Goal: Transaction & Acquisition: Purchase product/service

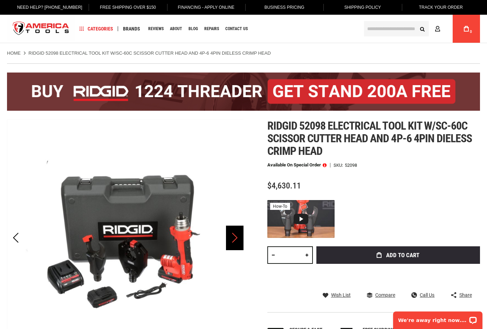
click at [230, 243] on div "Next" at bounding box center [235, 238] width 18 height 25
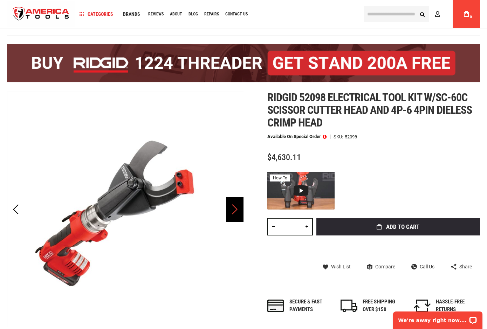
scroll to position [35, 0]
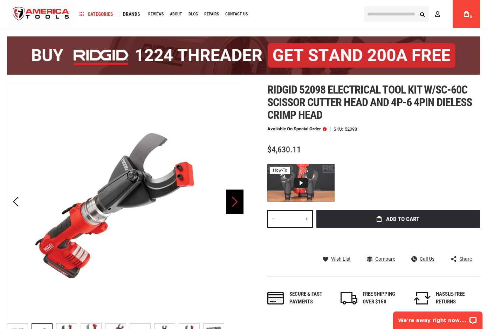
click at [236, 209] on div "Next" at bounding box center [235, 202] width 18 height 25
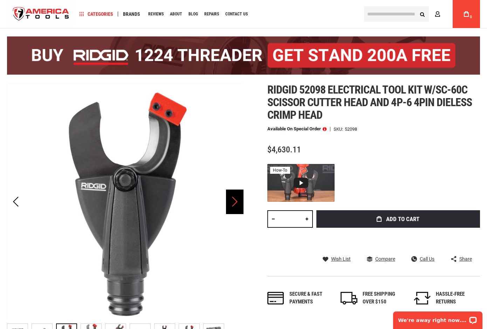
click at [236, 209] on div "Next" at bounding box center [235, 202] width 18 height 25
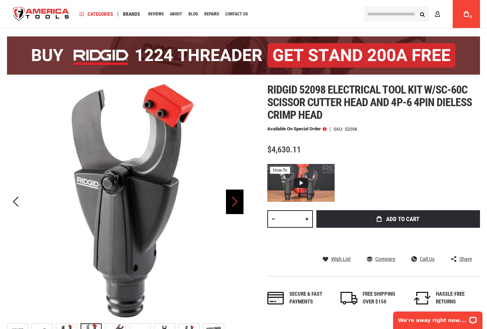
click at [236, 209] on div "Next" at bounding box center [235, 202] width 18 height 25
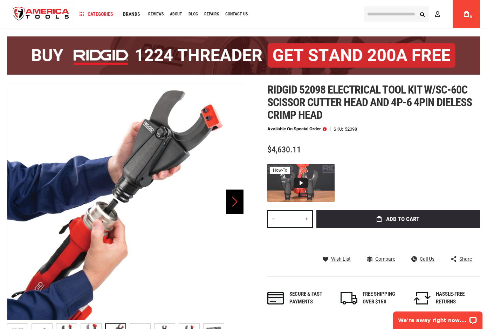
click at [236, 209] on div "Next" at bounding box center [235, 202] width 18 height 25
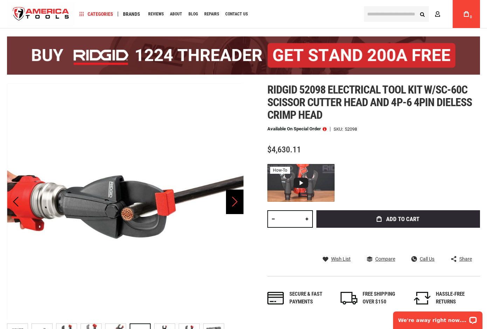
click at [236, 209] on div "Next" at bounding box center [235, 202] width 18 height 25
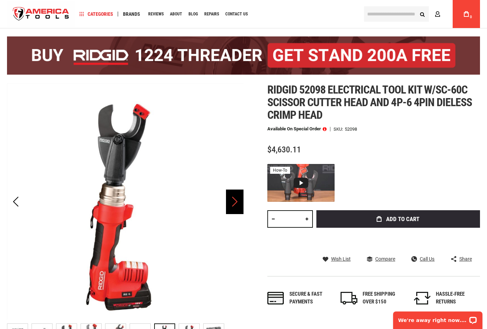
click at [236, 209] on div "Next" at bounding box center [235, 202] width 18 height 25
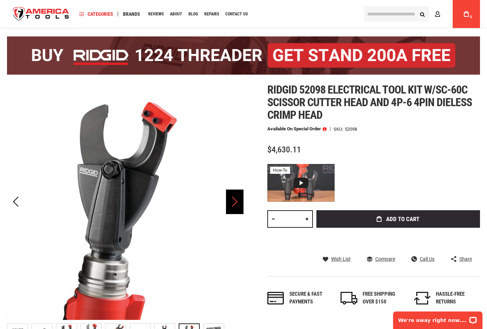
click at [236, 209] on div "Next" at bounding box center [235, 202] width 18 height 25
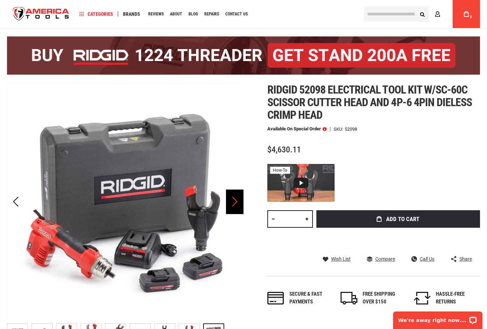
click at [236, 209] on div "Next" at bounding box center [235, 202] width 18 height 25
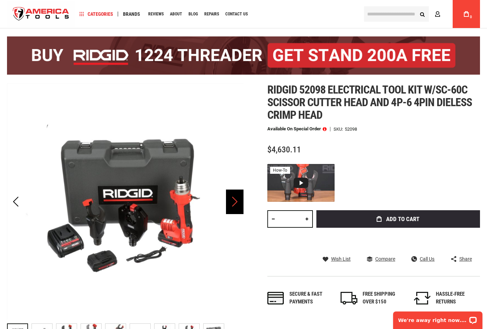
click at [236, 209] on div "Next" at bounding box center [235, 202] width 18 height 25
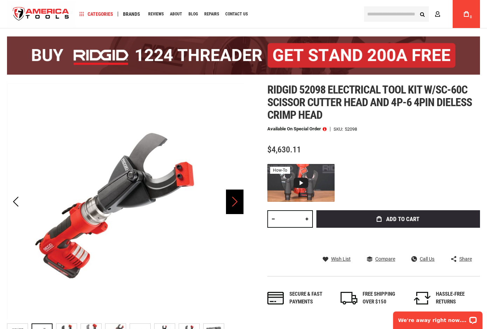
click at [236, 209] on div "Next" at bounding box center [235, 202] width 18 height 25
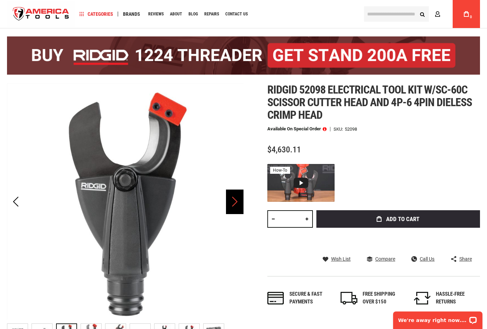
click at [236, 209] on div "Next" at bounding box center [235, 202] width 18 height 25
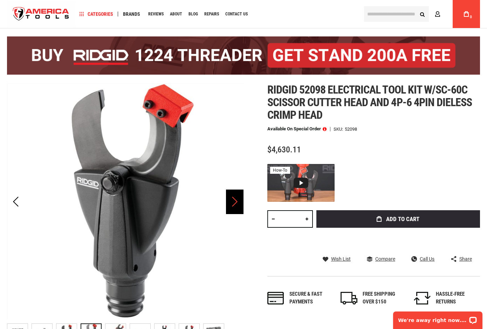
click at [236, 209] on div "Next" at bounding box center [235, 202] width 18 height 25
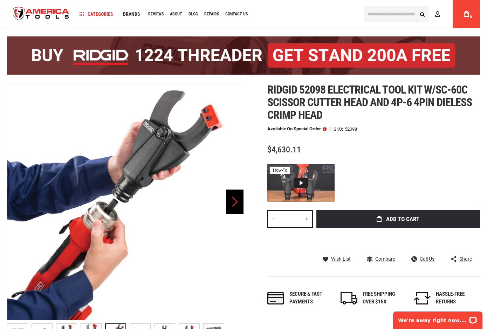
click at [236, 209] on div "Next" at bounding box center [235, 202] width 18 height 25
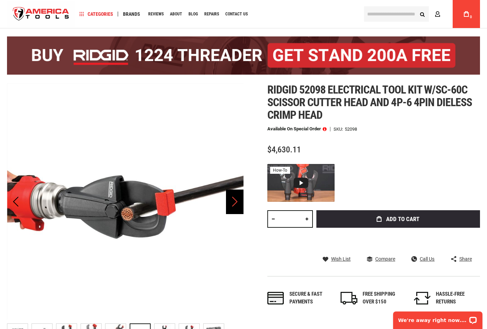
click at [236, 209] on div "Next" at bounding box center [235, 202] width 18 height 25
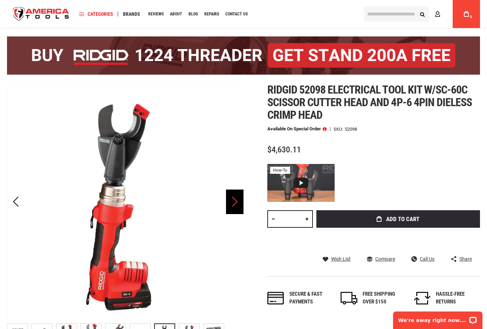
click at [236, 209] on div "Next" at bounding box center [235, 202] width 18 height 25
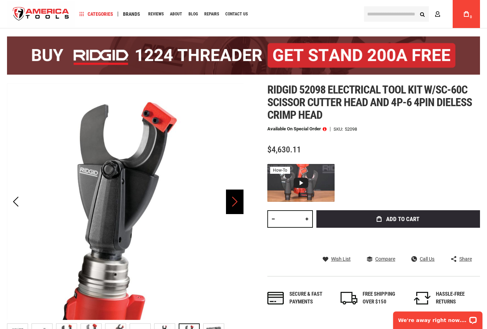
click at [236, 209] on div "Next" at bounding box center [235, 202] width 18 height 25
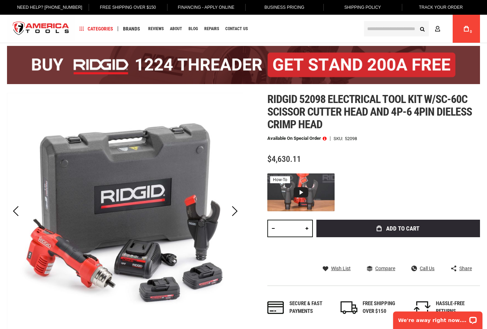
scroll to position [0, 0]
